Goal: Task Accomplishment & Management: Manage account settings

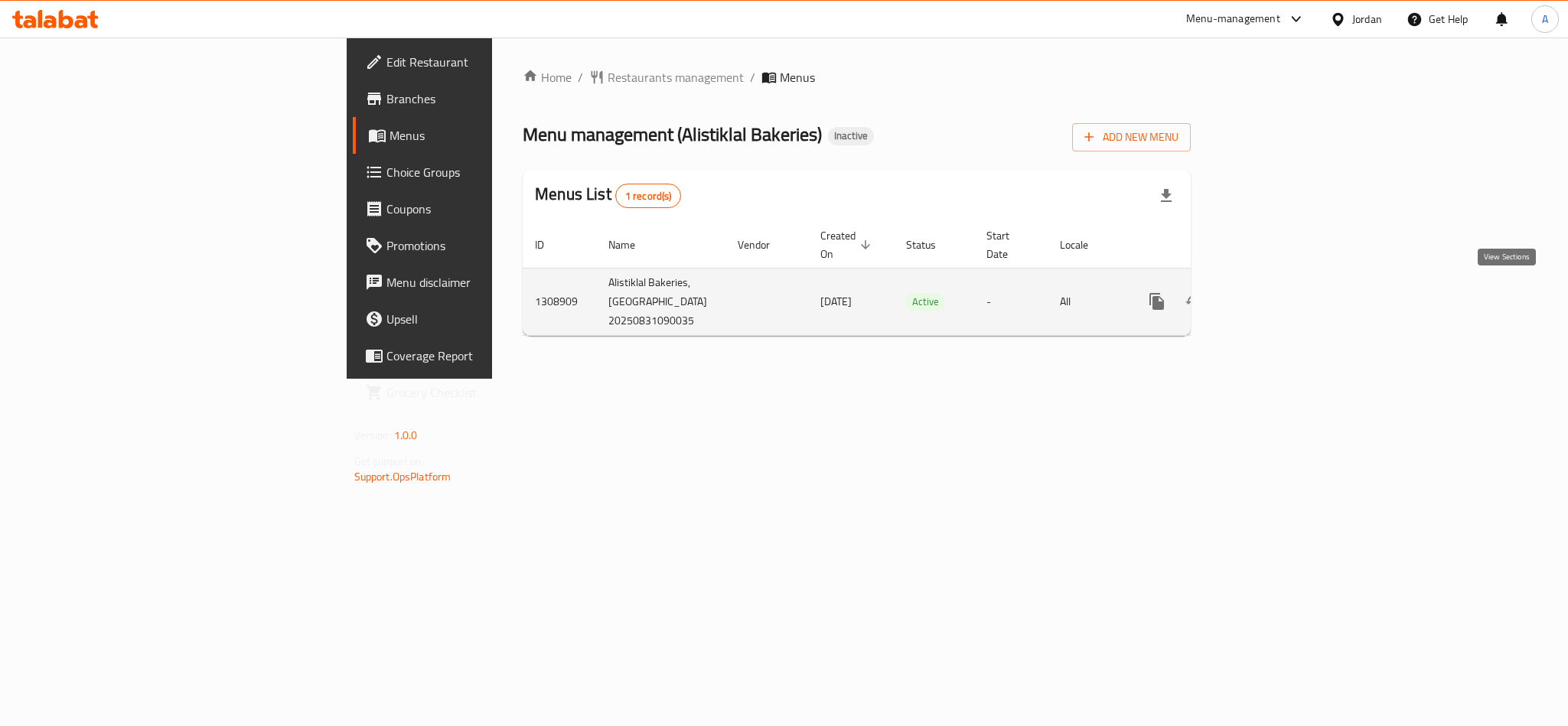
click at [1286, 283] on link "enhanced table" at bounding box center [1267, 301] width 37 height 37
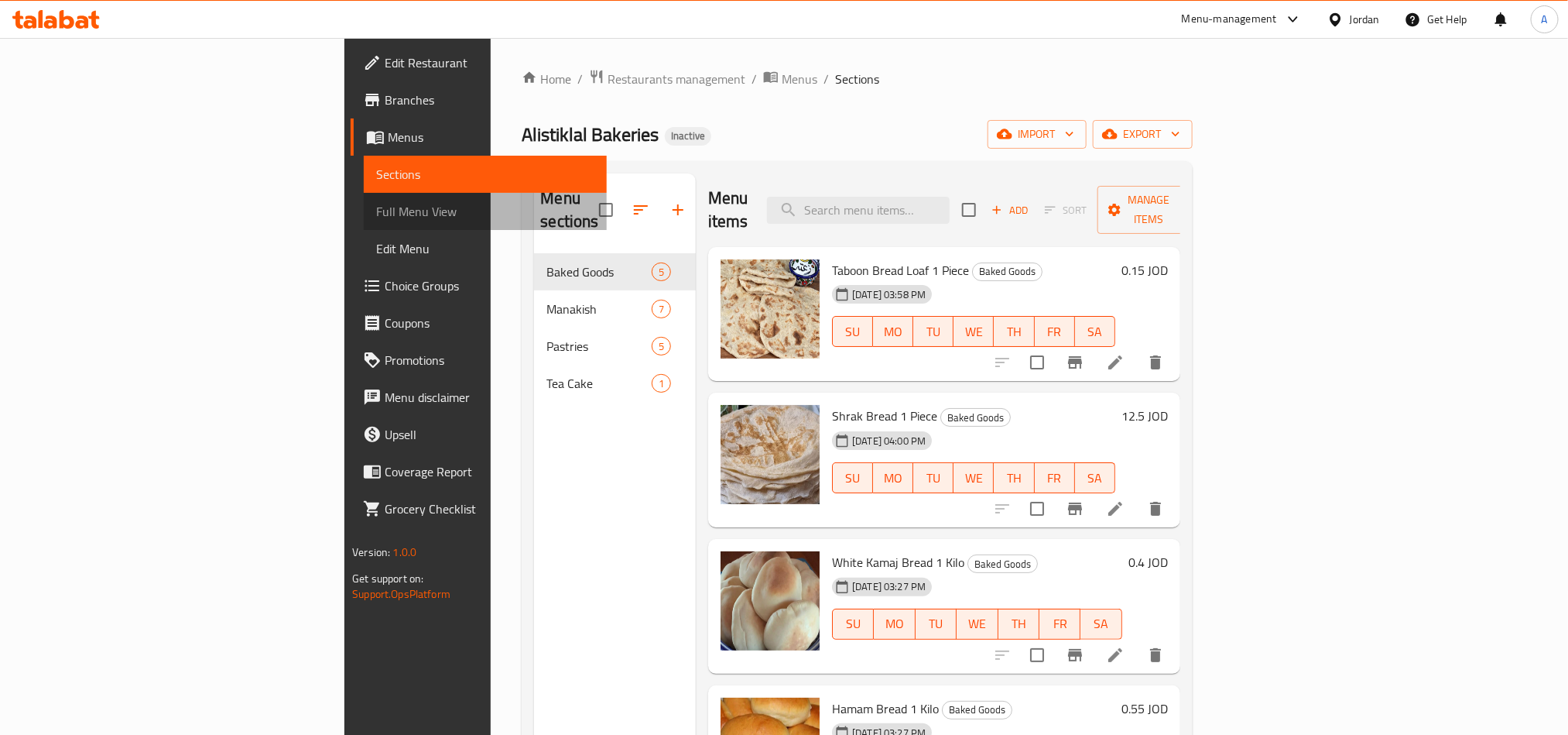
click at [376, 212] on span "Full Menu View" at bounding box center [484, 212] width 218 height 19
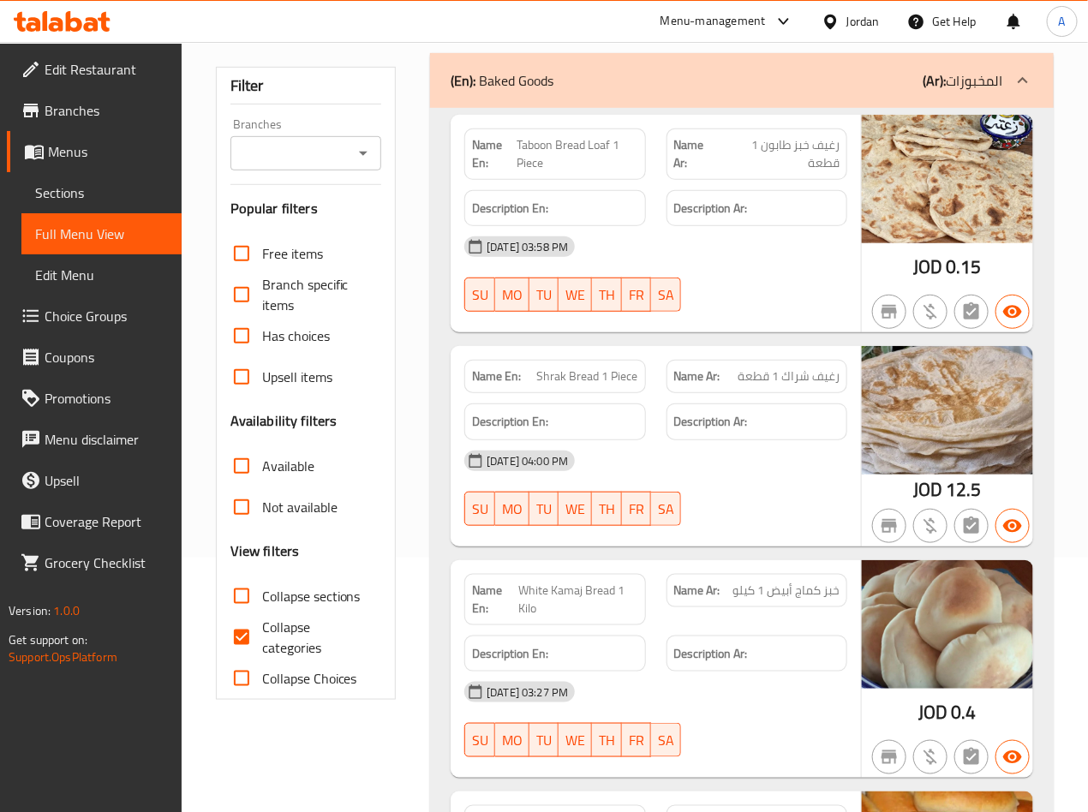
scroll to position [257, 0]
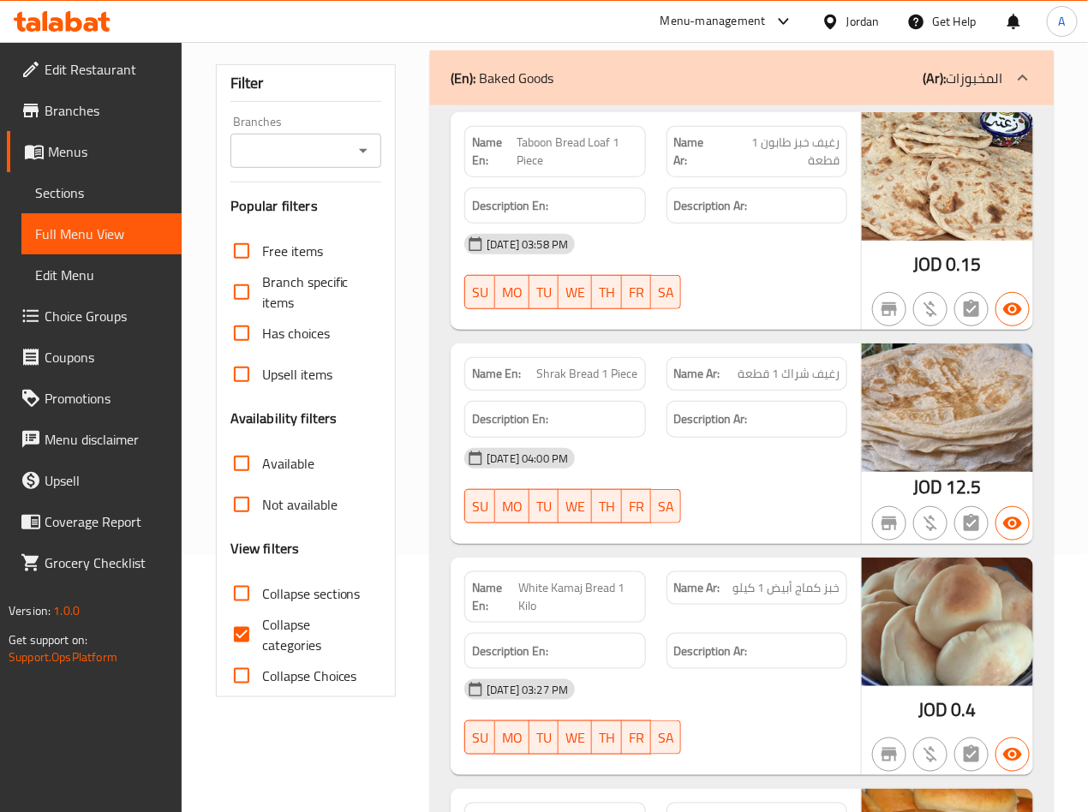
click at [278, 636] on span "Collapse categories" at bounding box center [315, 634] width 106 height 41
click at [262, 636] on input "Collapse categories" at bounding box center [241, 634] width 41 height 41
checkbox input "false"
click at [299, 592] on span "Collapse sections" at bounding box center [311, 593] width 98 height 21
click at [262, 592] on input "Collapse sections" at bounding box center [241, 593] width 41 height 41
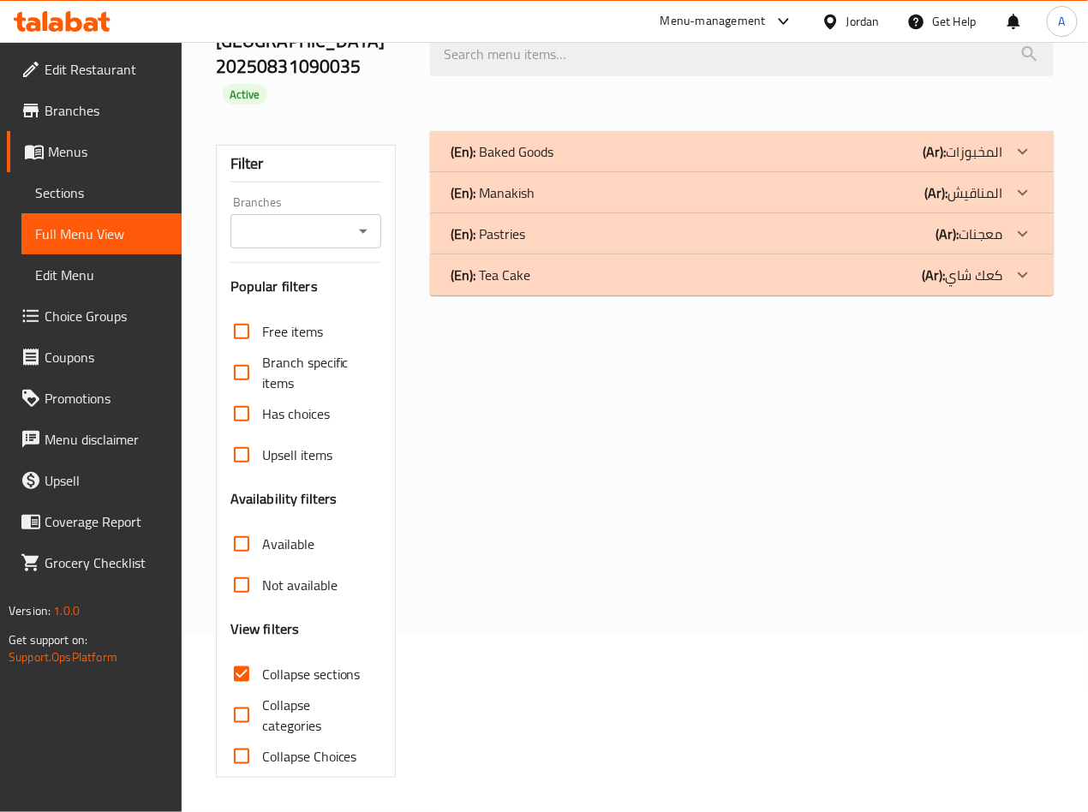
scroll to position [178, 0]
click at [817, 154] on div "(En): Baked Goods (Ar): المخبوزات" at bounding box center [727, 151] width 552 height 21
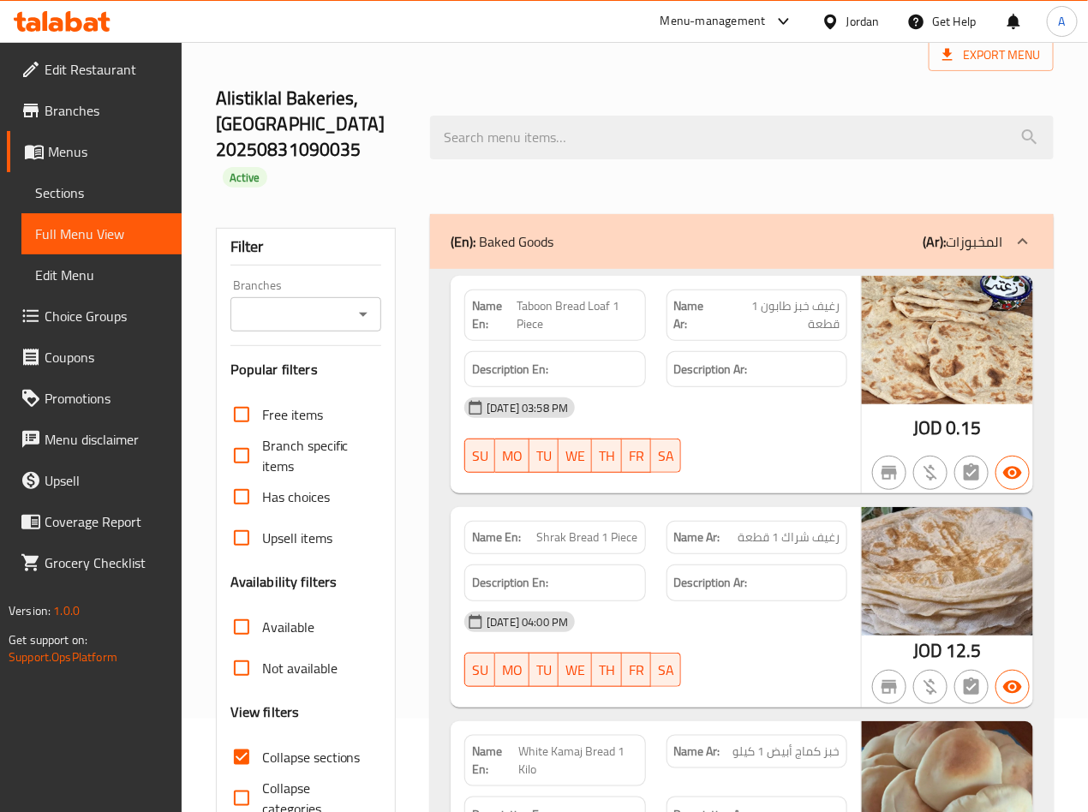
scroll to position [91, 0]
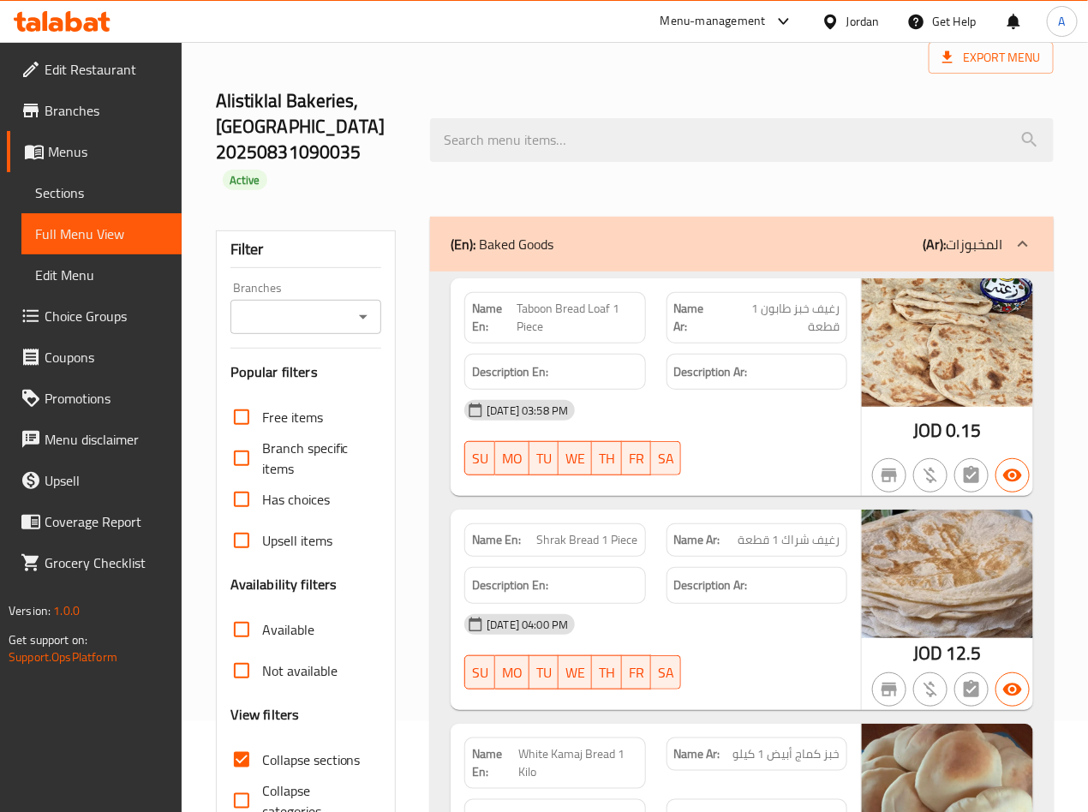
click at [822, 270] on div "(En): Baked Goods (Ar): المخبوزات" at bounding box center [742, 244] width 624 height 55
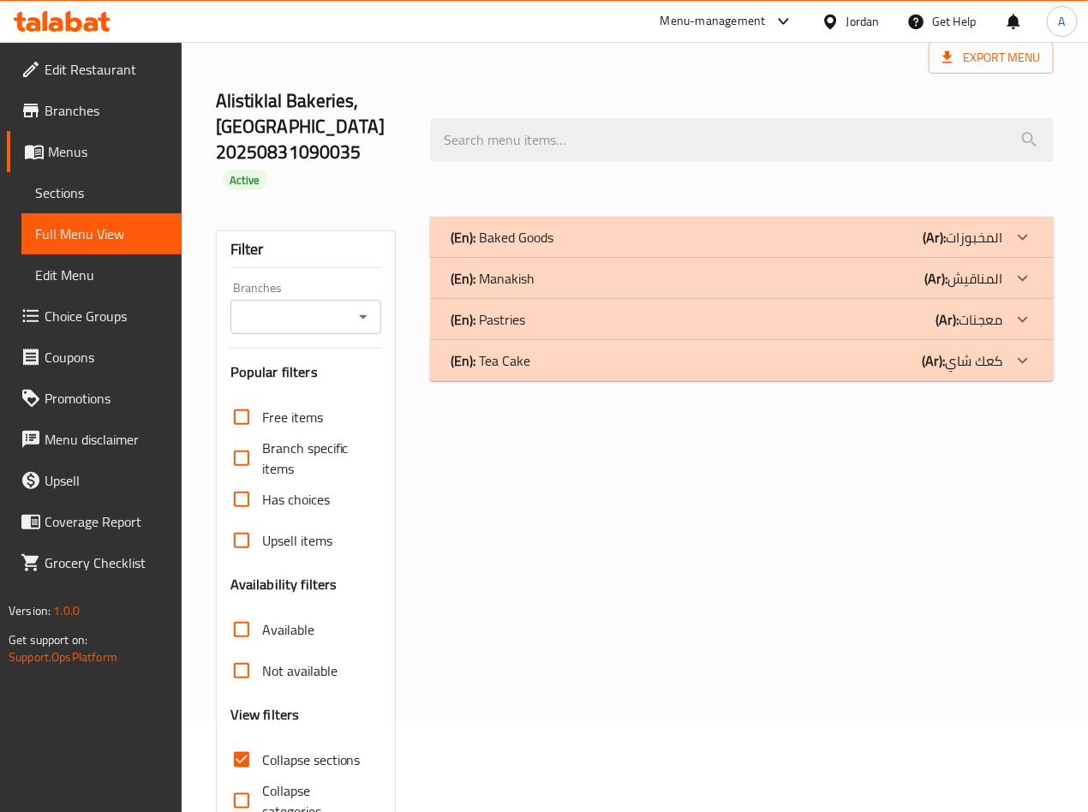
click at [823, 248] on div "(En): Manakish (Ar): المناقيش" at bounding box center [727, 237] width 552 height 21
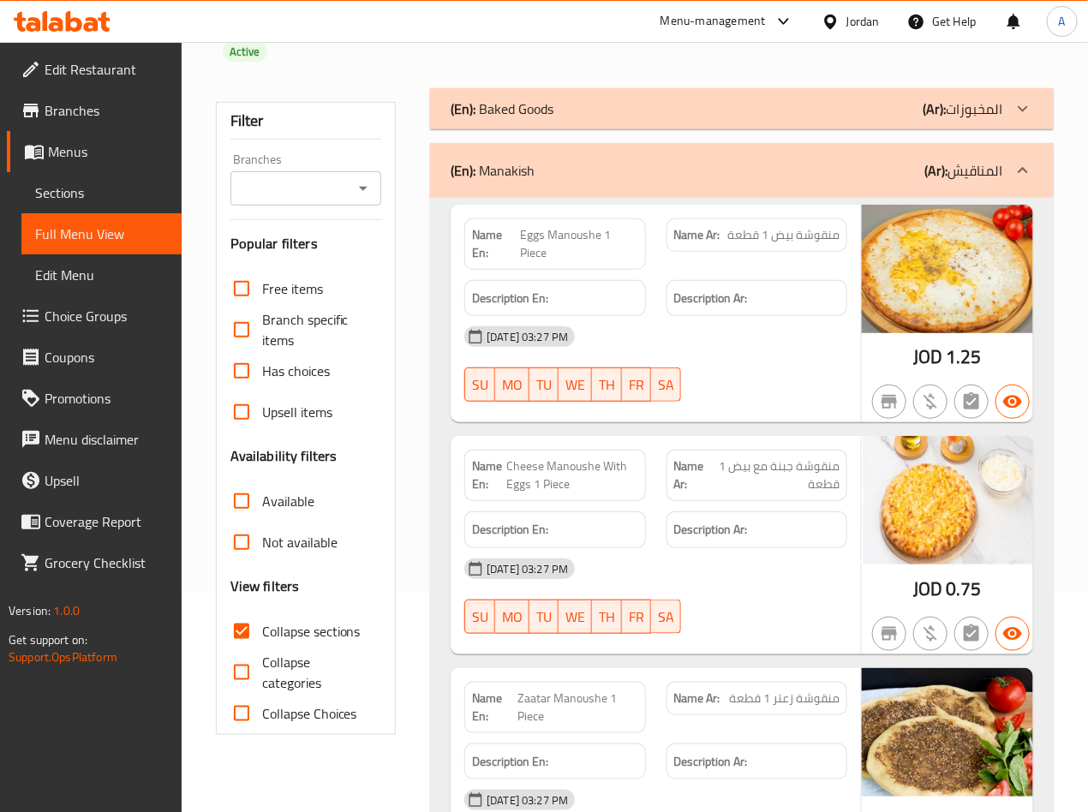
scroll to position [476, 0]
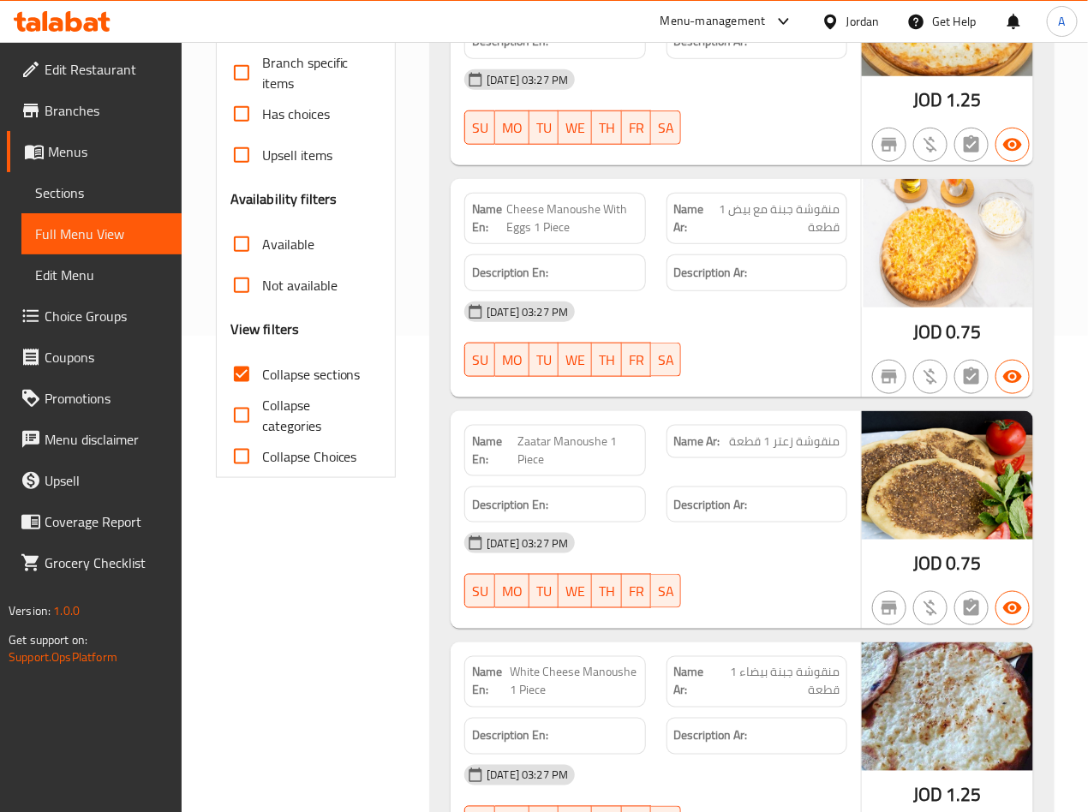
click at [551, 213] on span "Cheese Manoushe With Eggs 1 Piece" at bounding box center [571, 218] width 131 height 36
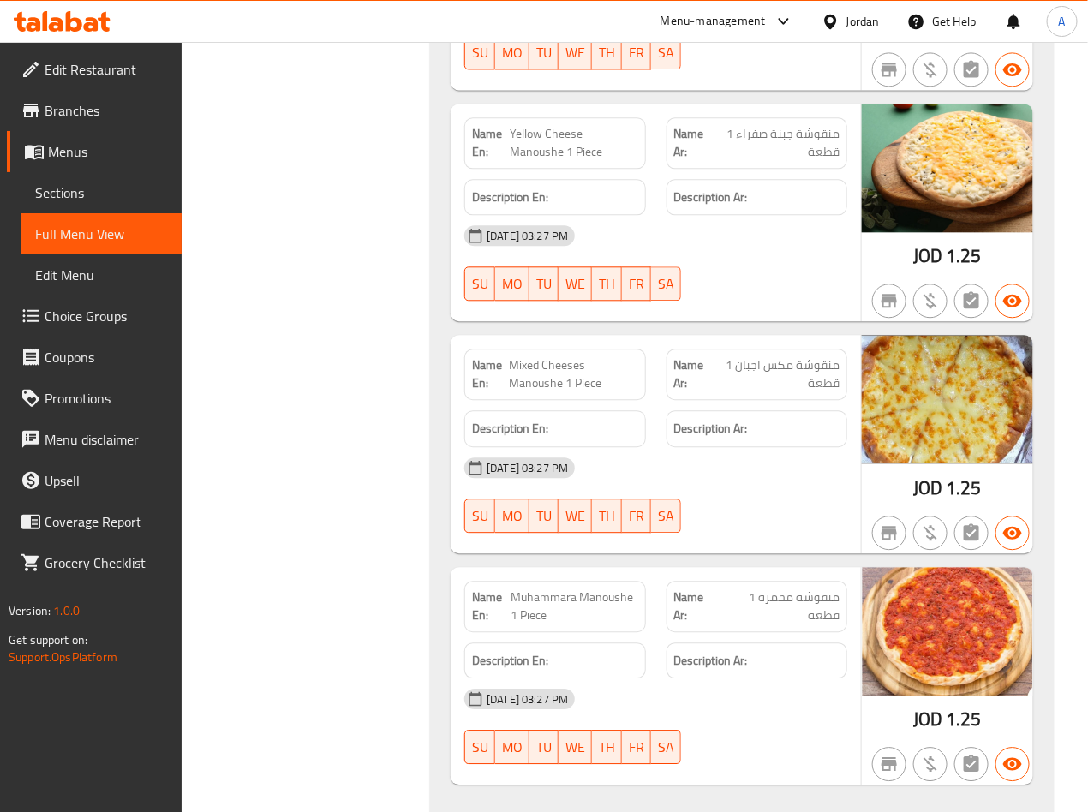
scroll to position [1376, 0]
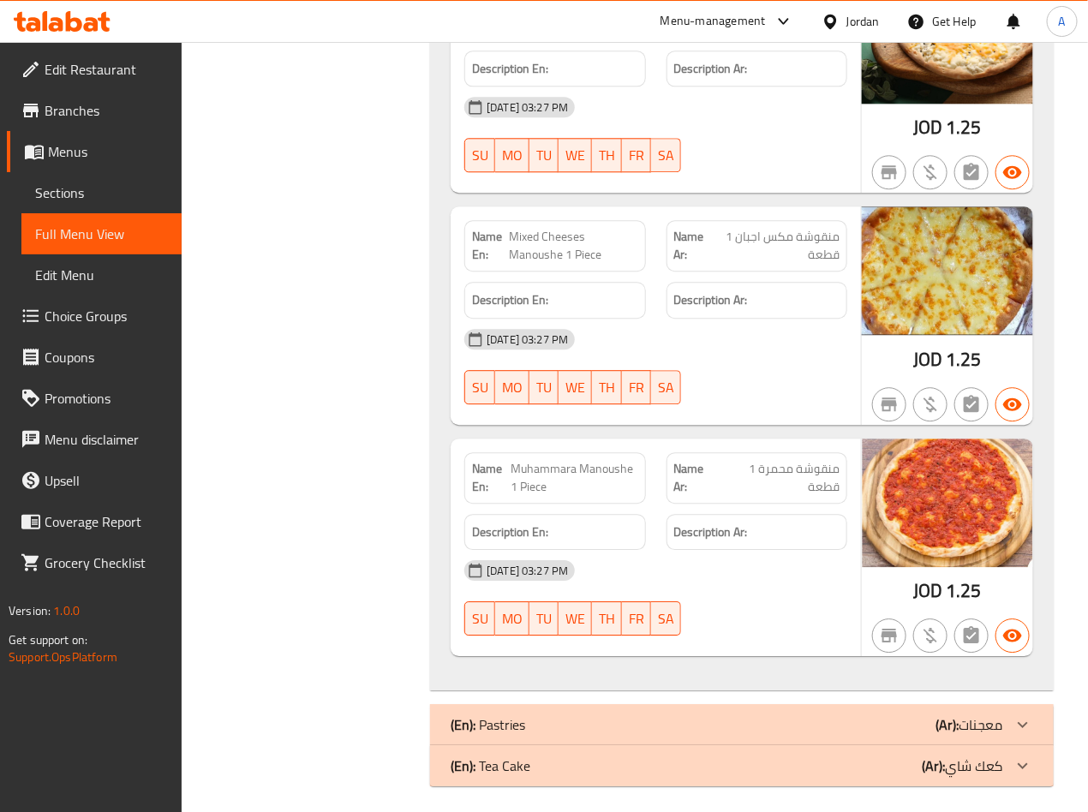
click at [504, 254] on strong "Name En:" at bounding box center [490, 246] width 37 height 36
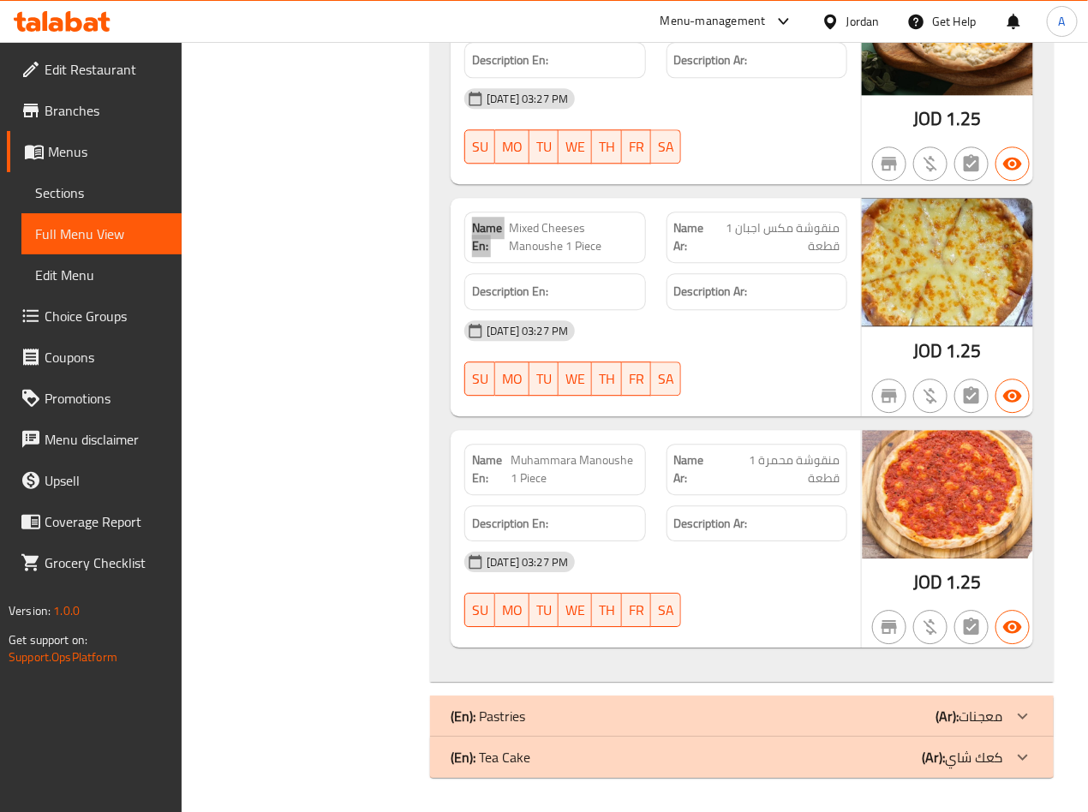
scroll to position [1396, 0]
drag, startPoint x: 887, startPoint y: 712, endPoint x: 1103, endPoint y: 725, distance: 216.3
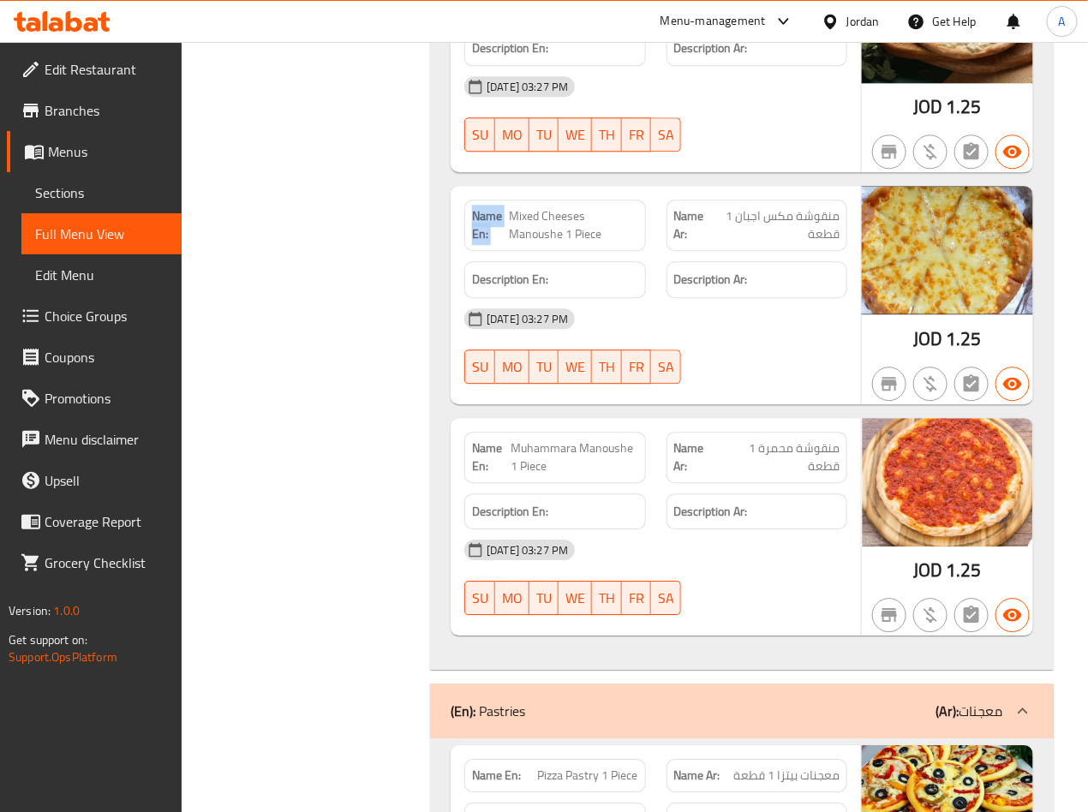
click at [889, 307] on img at bounding box center [947, 250] width 171 height 128
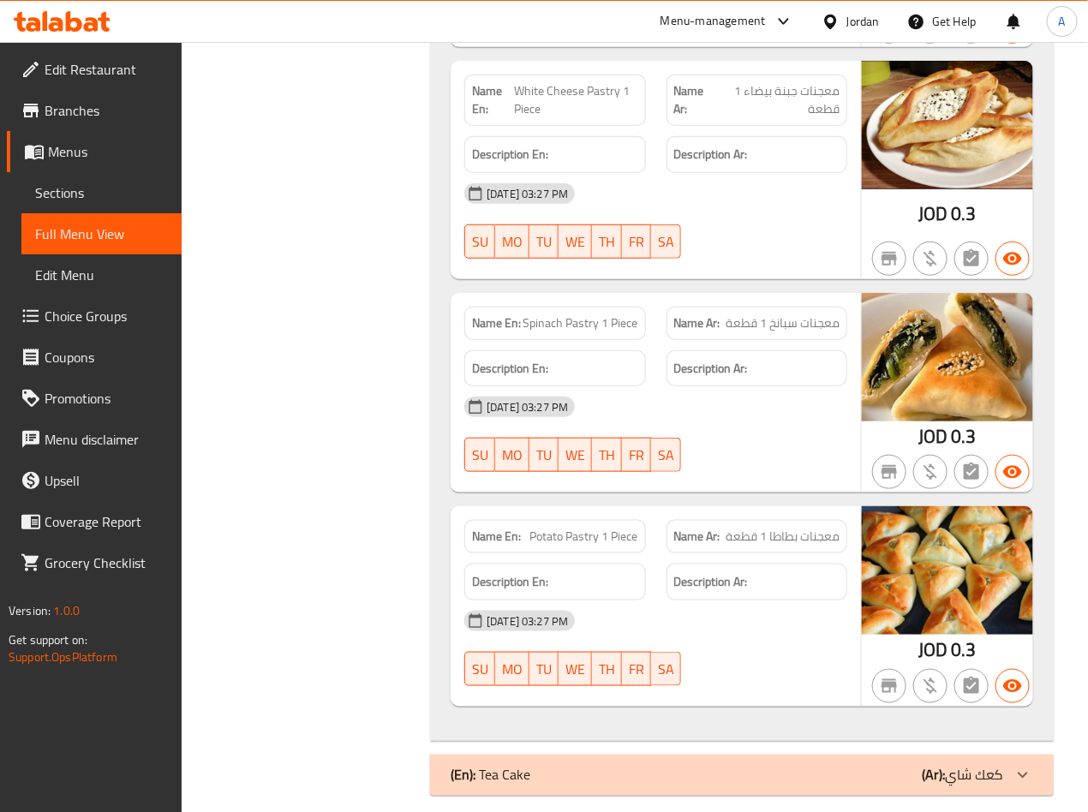
scroll to position [2545, 0]
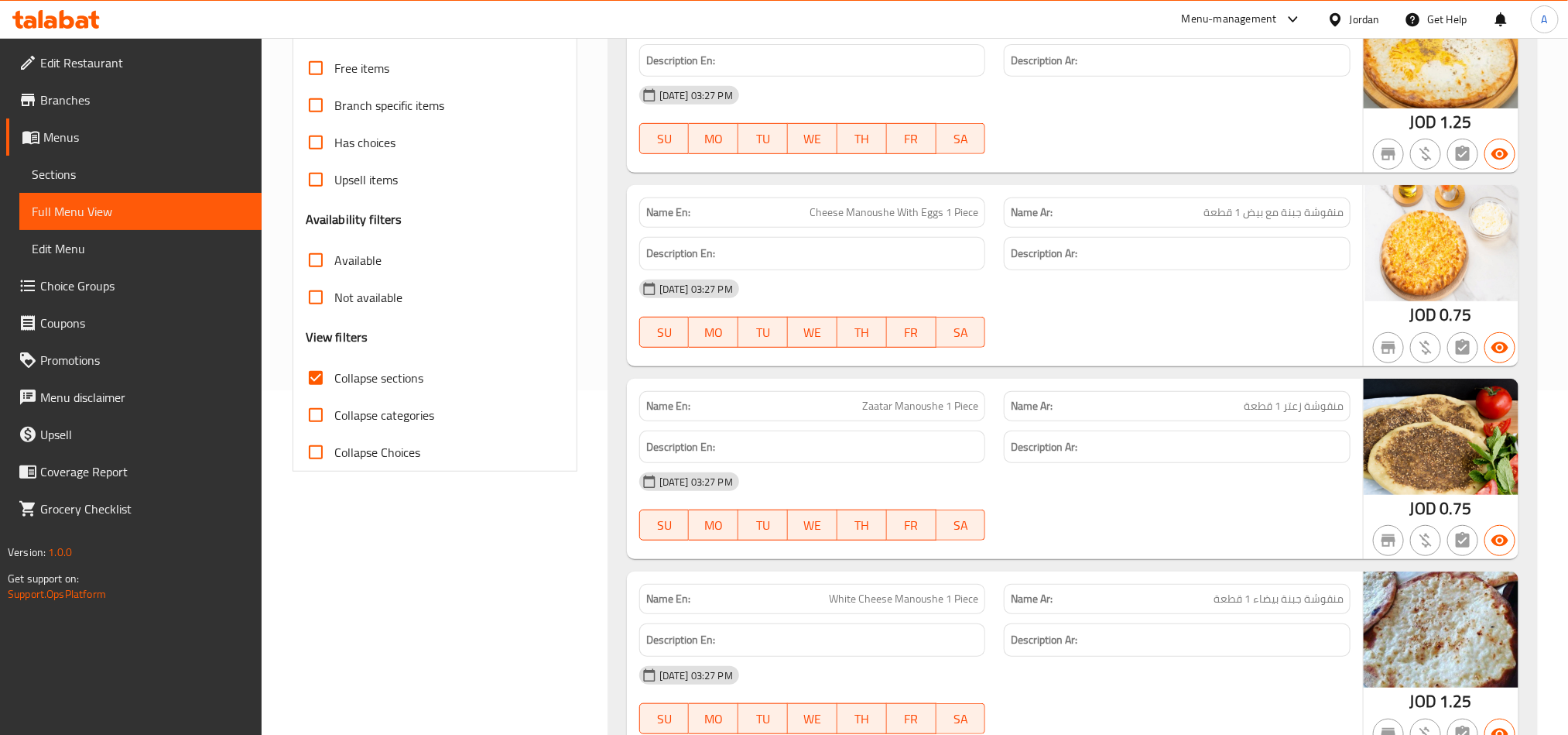
scroll to position [348, 0]
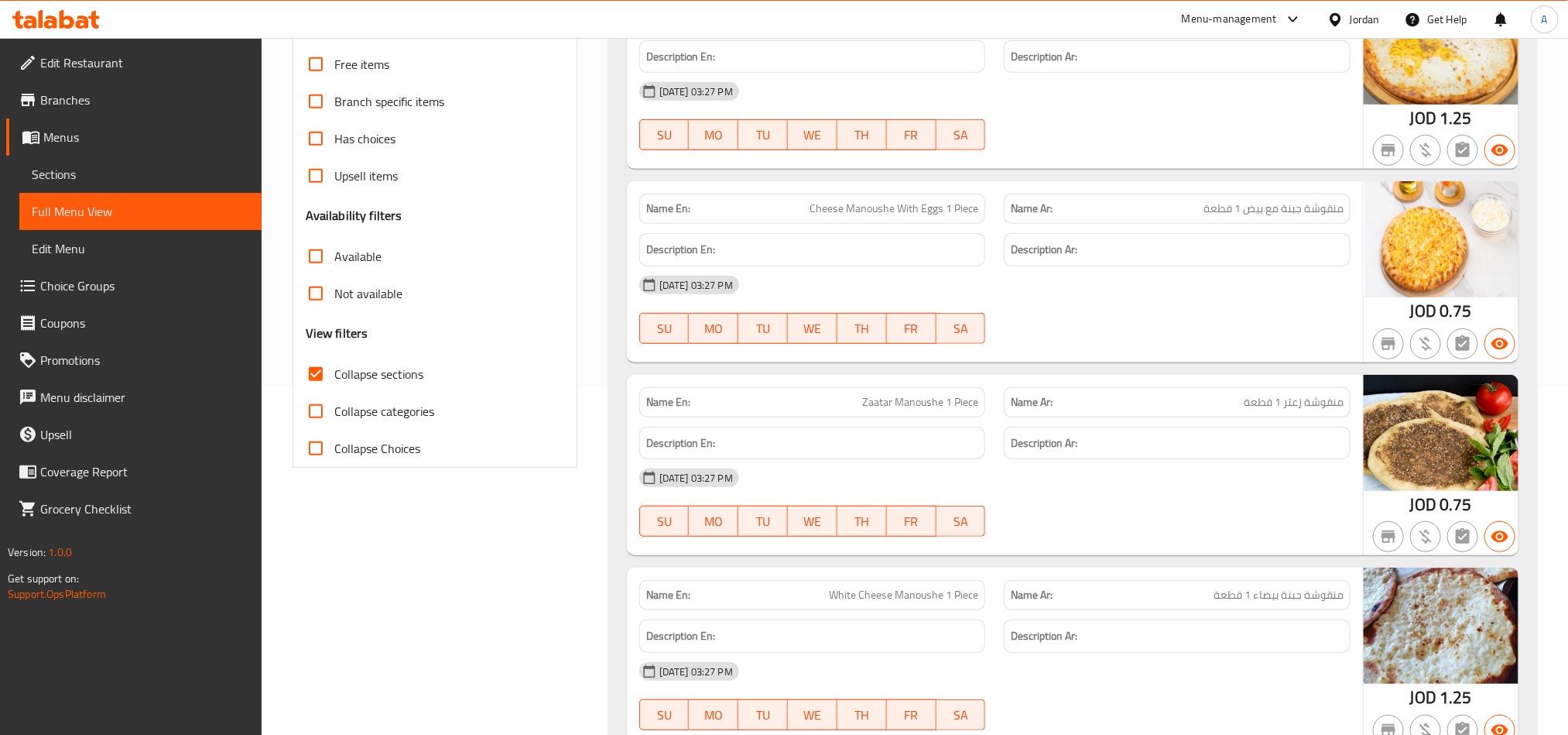
click at [360, 380] on span "Collapse sections" at bounding box center [379, 373] width 89 height 19
click at [334, 380] on input "Collapse sections" at bounding box center [315, 373] width 37 height 37
checkbox input "false"
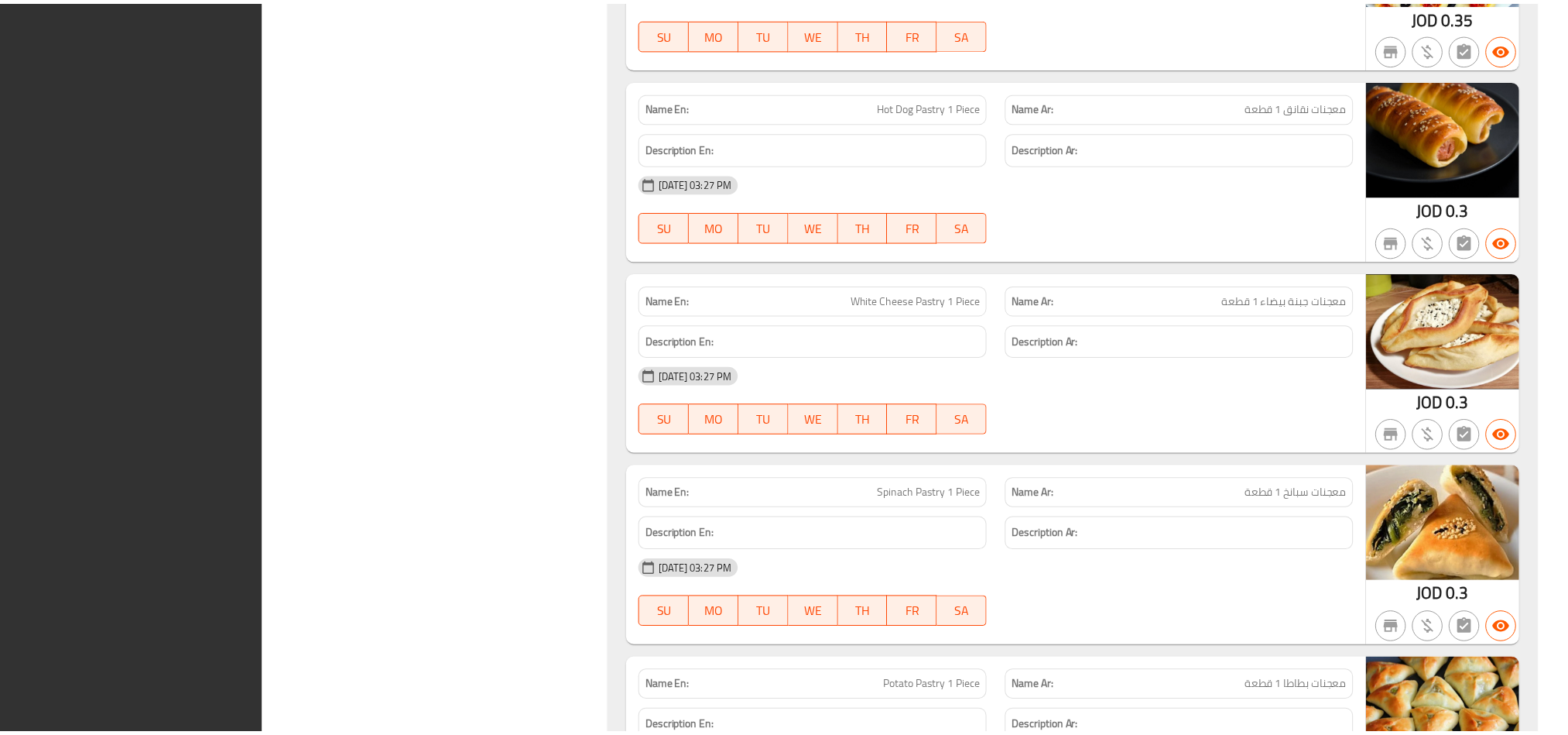
scroll to position [3366, 0]
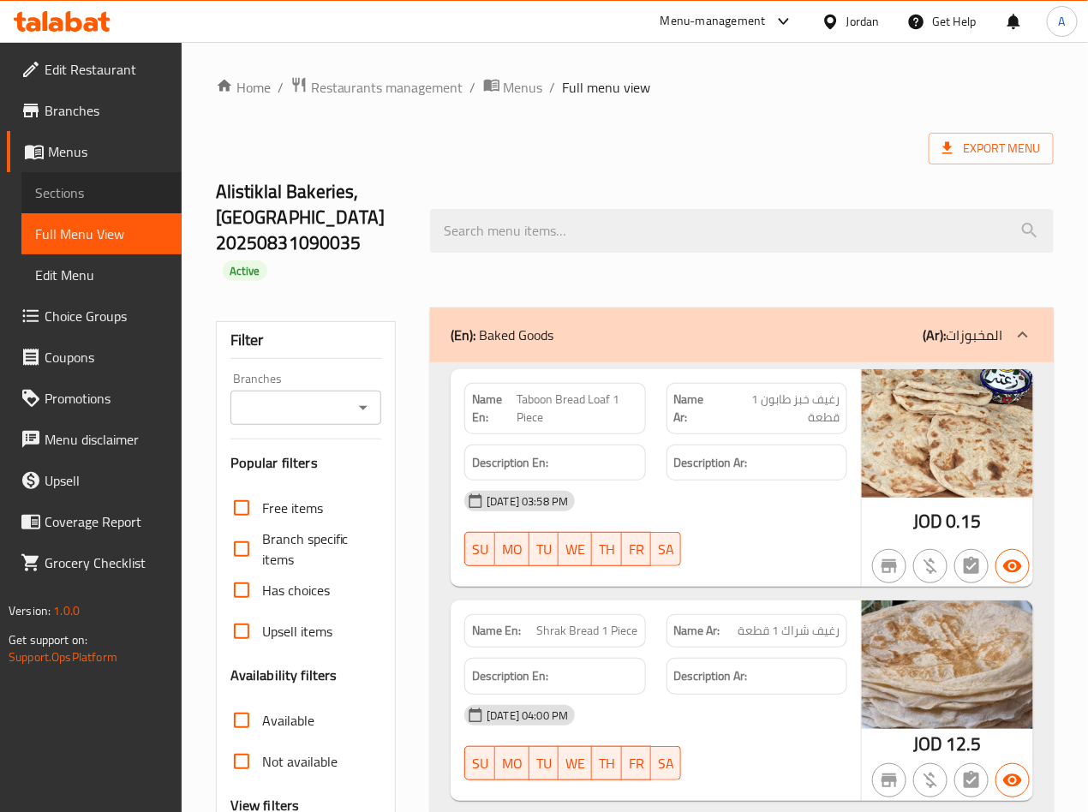
click at [108, 190] on span "Sections" at bounding box center [101, 192] width 133 height 21
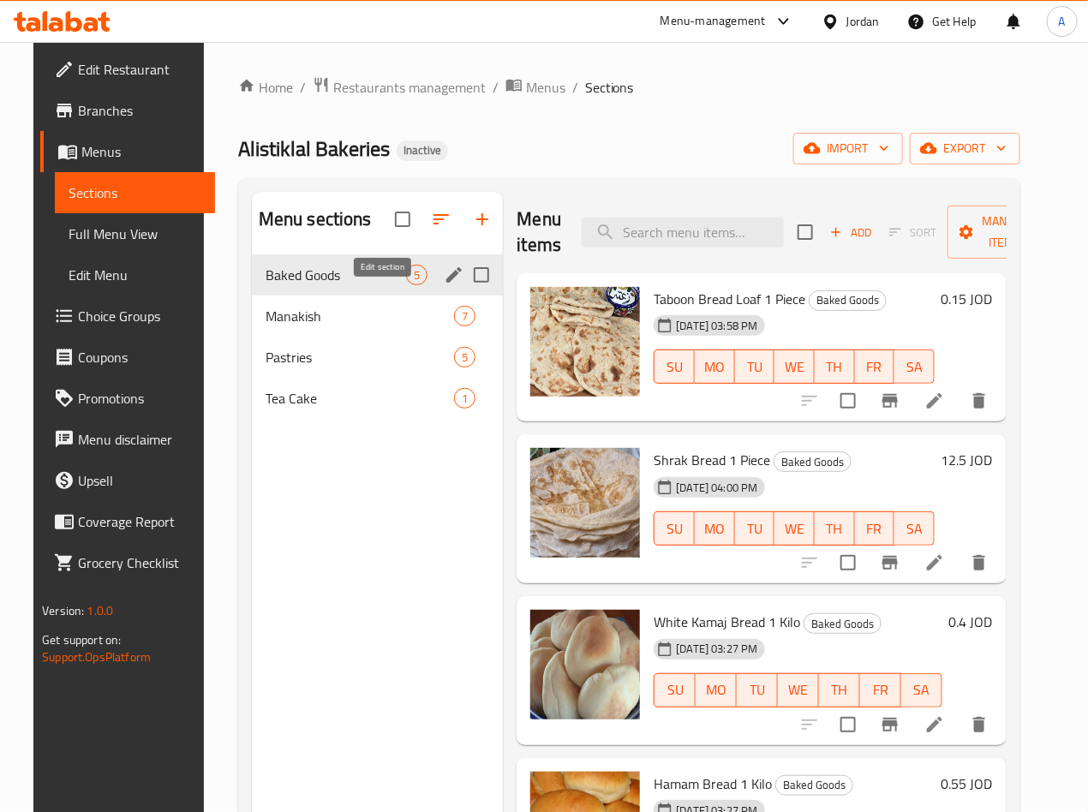
click at [446, 283] on icon "edit" at bounding box center [453, 274] width 15 height 15
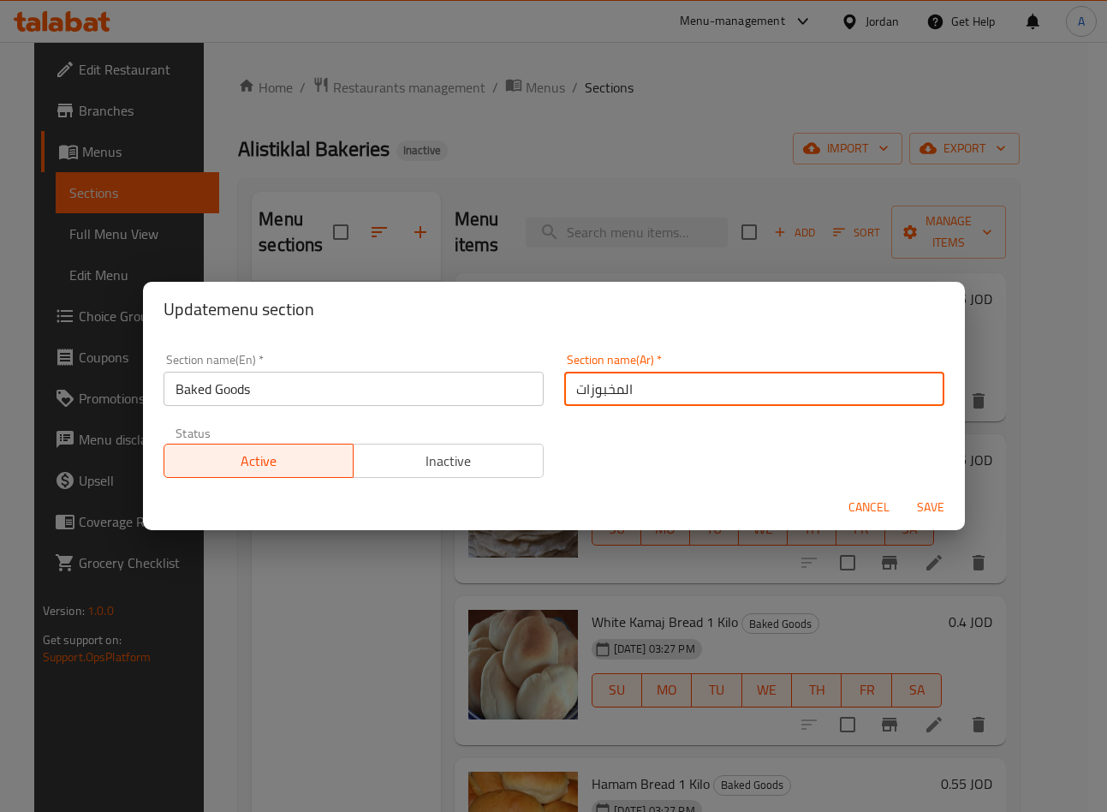
click at [733, 391] on input "المخبوزات" at bounding box center [754, 389] width 380 height 34
